Goal: Check status

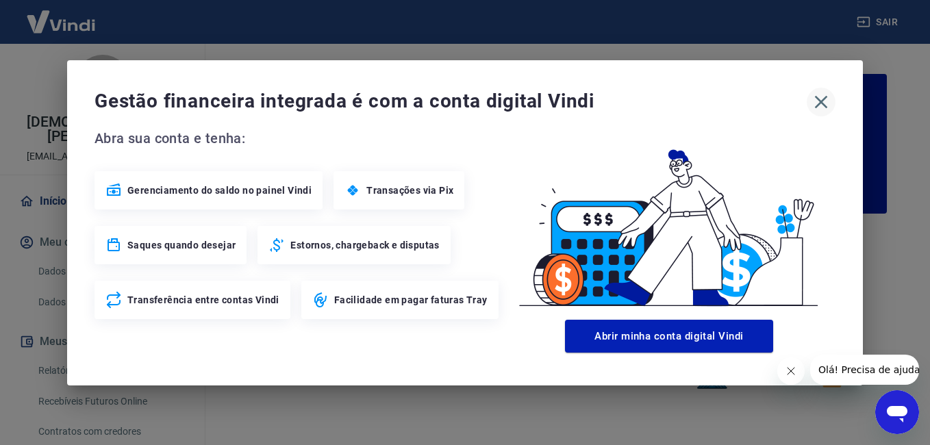
click at [818, 98] on icon "button" at bounding box center [821, 101] width 13 height 13
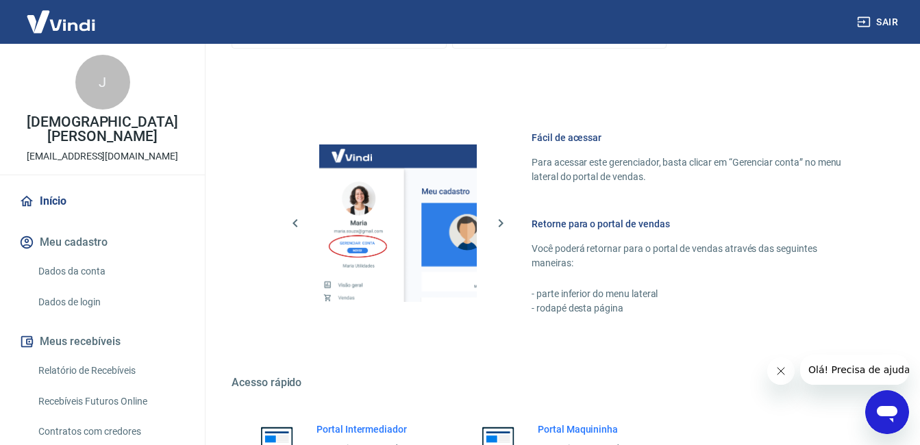
scroll to position [821, 0]
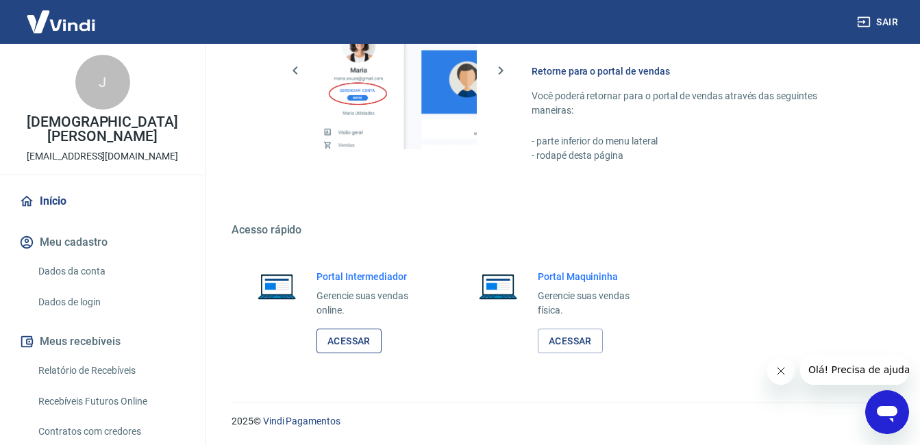
click at [358, 342] on link "Acessar" at bounding box center [348, 341] width 65 height 25
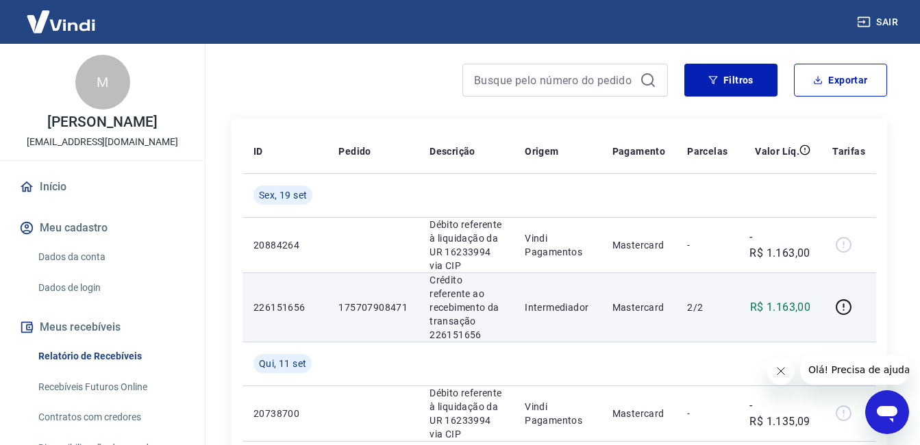
scroll to position [137, 0]
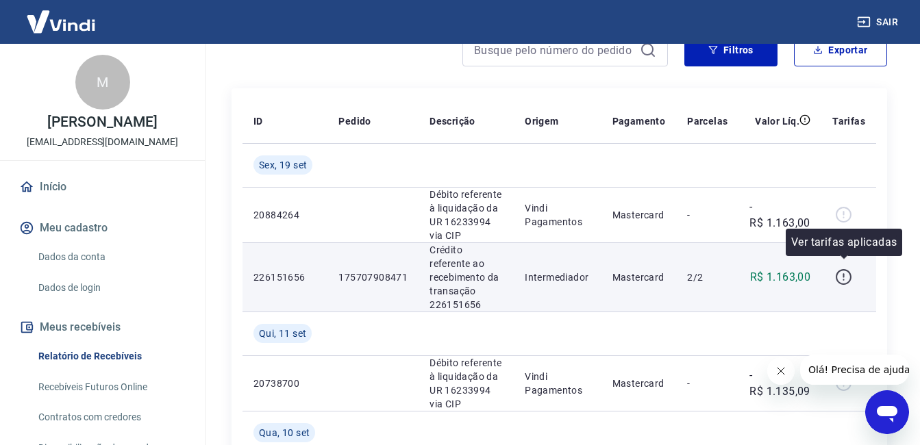
click at [843, 269] on icon "button" at bounding box center [843, 277] width 17 height 17
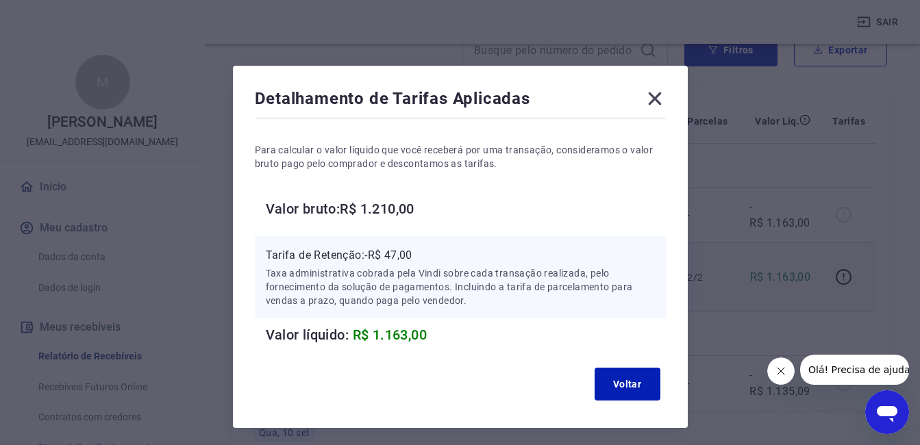
click at [656, 103] on icon at bounding box center [655, 99] width 22 height 22
